Goal: Information Seeking & Learning: Find specific fact

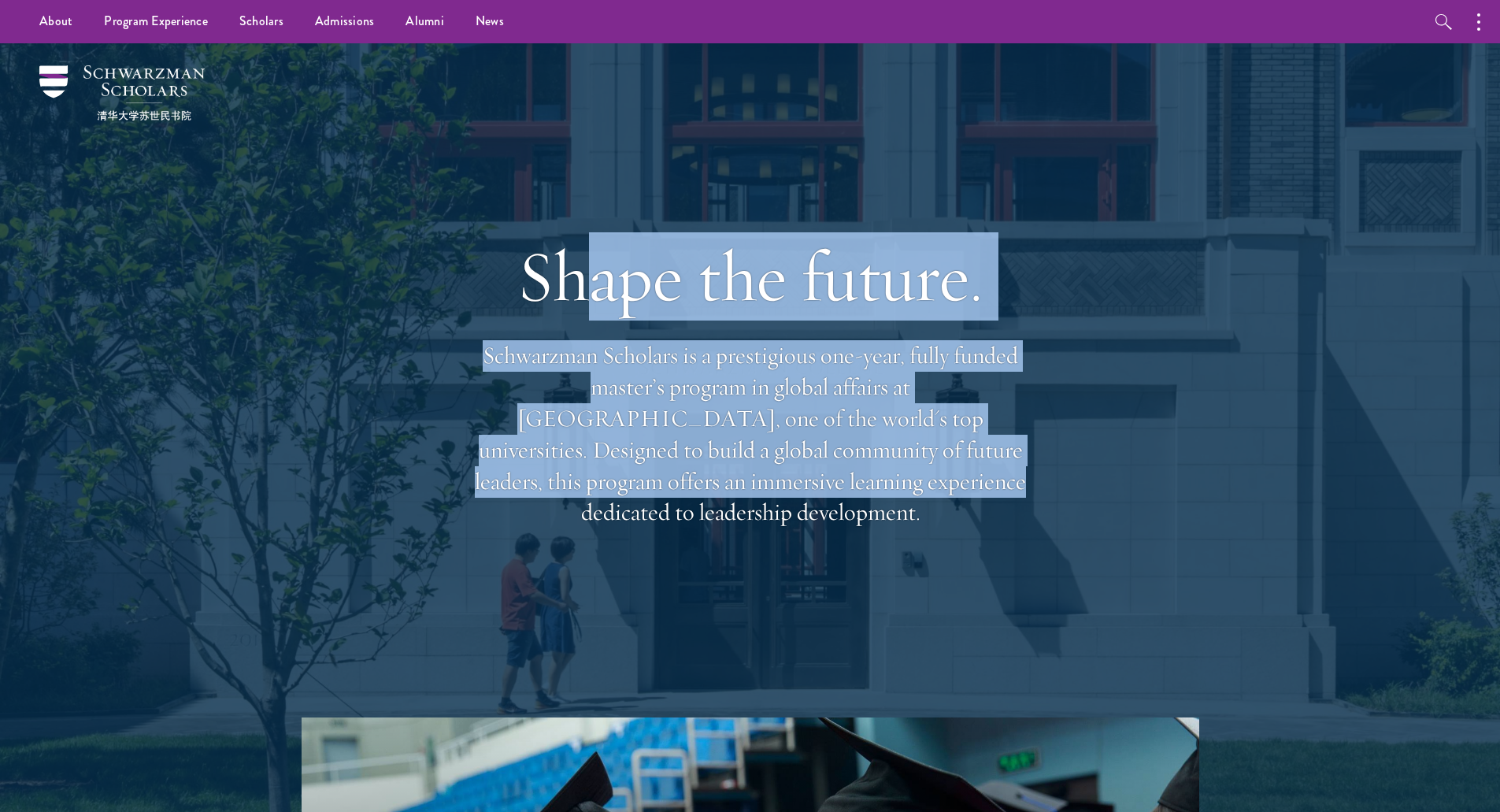
drag, startPoint x: 583, startPoint y: 255, endPoint x: 650, endPoint y: 503, distance: 256.9
click at [650, 503] on div "Shape the future. Schwarzman Scholars is a prestigious one-year, fully funded m…" at bounding box center [751, 380] width 567 height 453
click at [246, 23] on link "Scholars" at bounding box center [261, 21] width 76 height 44
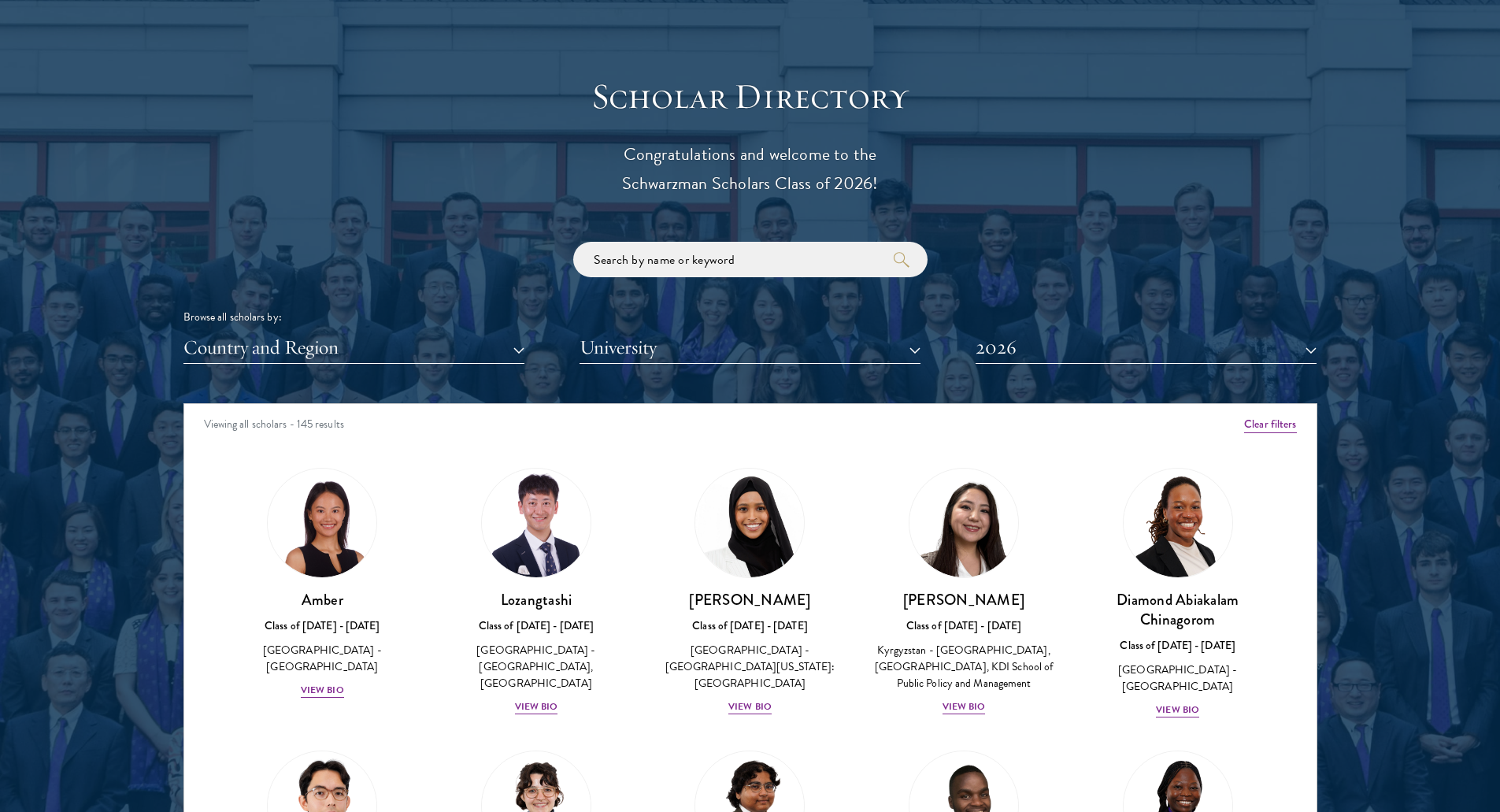
scroll to position [128, 0]
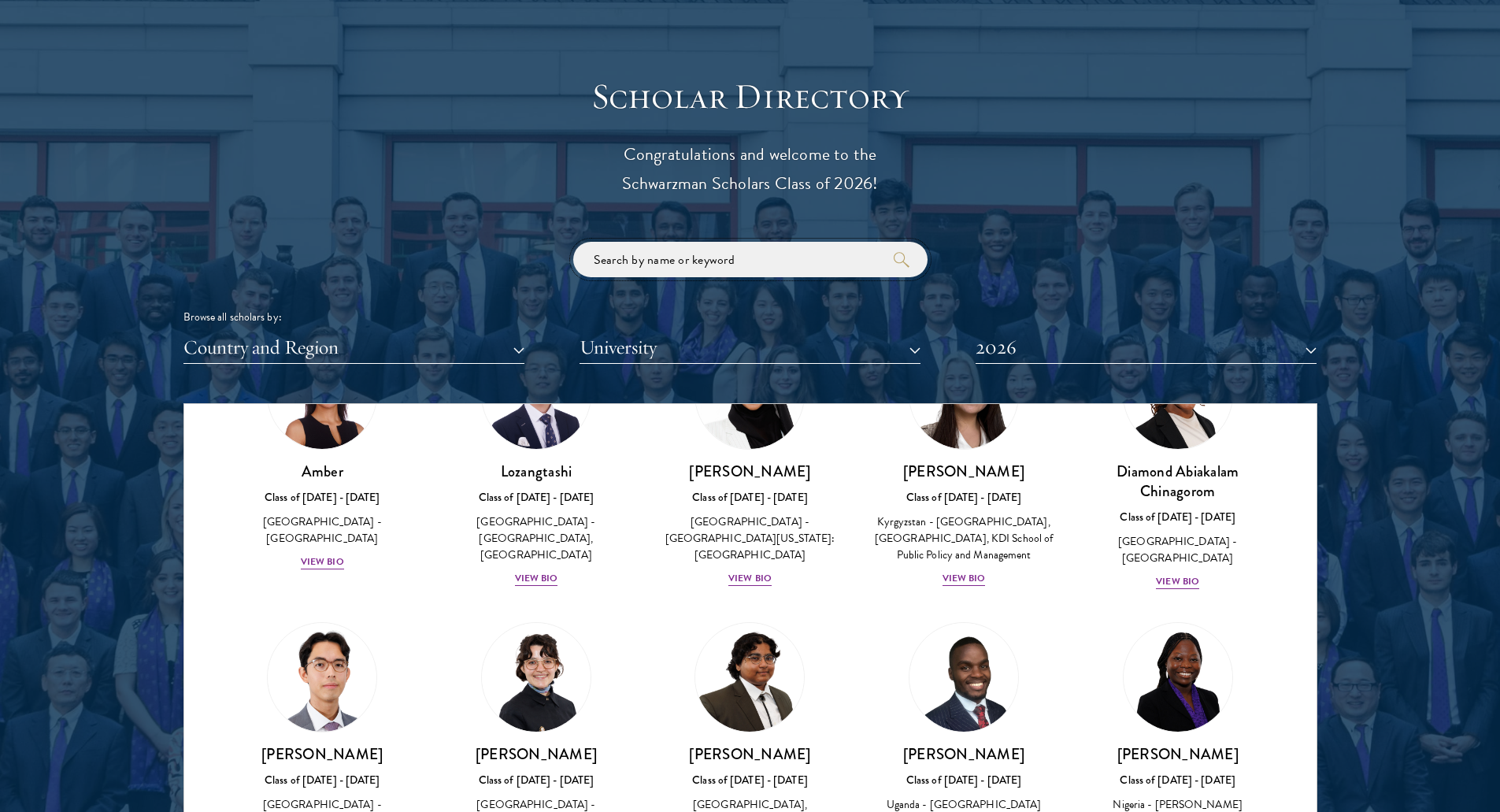
click at [631, 260] on input "search" at bounding box center [750, 260] width 354 height 35
type input "schutt"
click button "submit" at bounding box center [0, 0] width 0 height 0
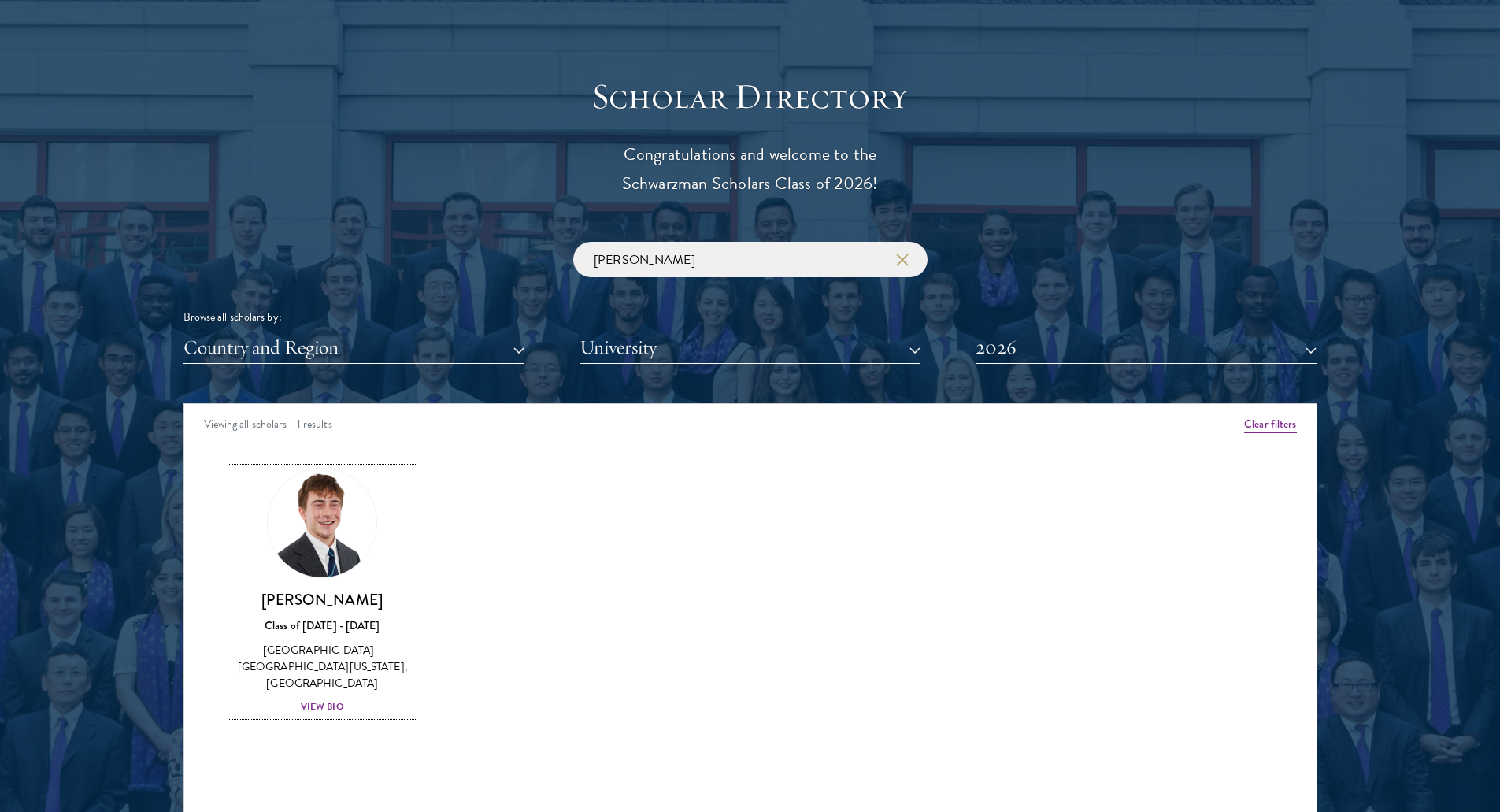
click at [322, 699] on div "View Bio" at bounding box center [323, 706] width 44 height 15
